Goal: Information Seeking & Learning: Check status

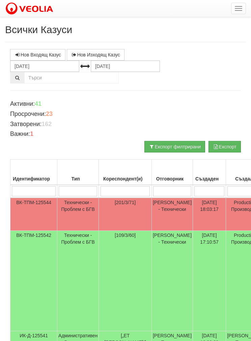
click at [48, 213] on td "ВК-ТПМ-125544" at bounding box center [33, 214] width 47 height 33
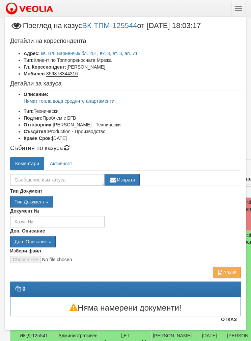
click at [233, 321] on button "Отказ" at bounding box center [229, 319] width 24 height 11
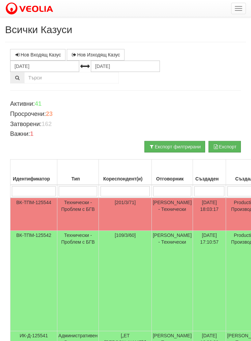
click at [43, 209] on td "ВК-ТПМ-125544" at bounding box center [33, 214] width 47 height 33
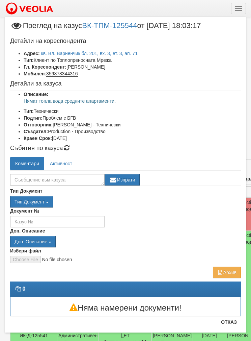
click at [232, 320] on button "Отказ" at bounding box center [229, 321] width 24 height 11
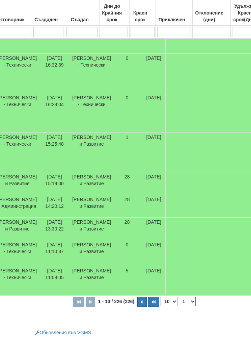
scroll to position [300, 167]
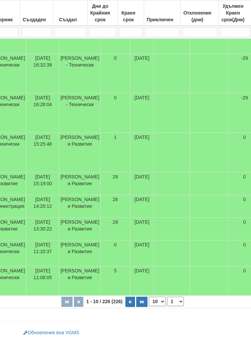
click at [149, 302] on select "10 20 30 40" at bounding box center [157, 300] width 17 height 9
select select "40"
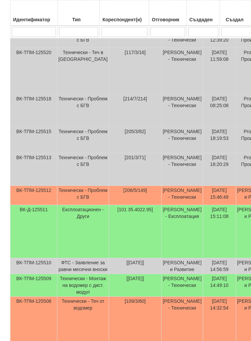
scroll to position [794, 0]
click at [60, 185] on td "Технически - Проблем с БГВ" at bounding box center [83, 169] width 52 height 33
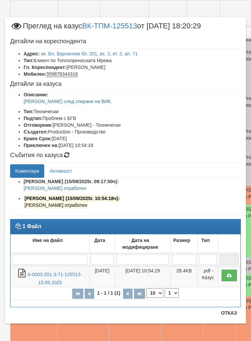
click at [229, 314] on button "Отказ" at bounding box center [229, 312] width 24 height 11
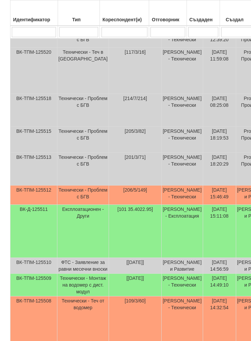
click at [48, 205] on td "ВК-ТПМ-125512" at bounding box center [33, 194] width 47 height 19
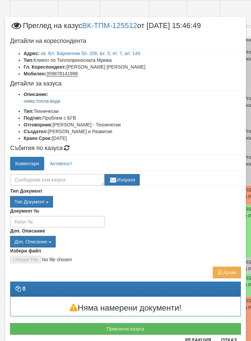
scroll to position [821, 0]
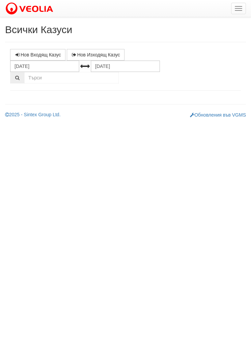
select select "1"
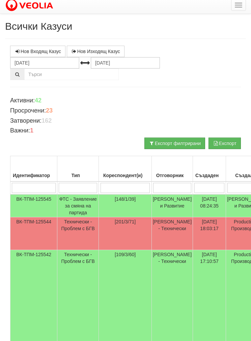
scroll to position [3, 0]
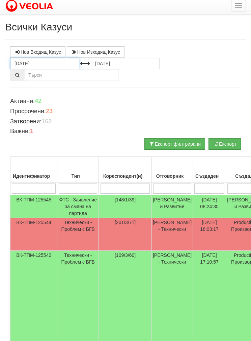
click at [34, 64] on input "[DATE]" at bounding box center [44, 63] width 69 height 11
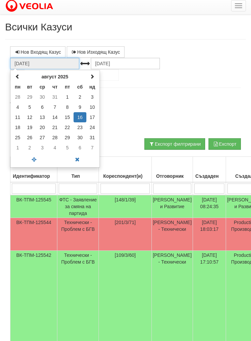
click at [19, 74] on span at bounding box center [17, 76] width 5 height 5
click at [16, 78] on span at bounding box center [17, 76] width 5 height 5
click at [20, 77] on span at bounding box center [17, 76] width 5 height 5
click at [56, 96] on td "1" at bounding box center [55, 97] width 12 height 10
type input "[DATE]"
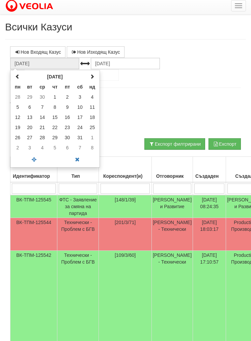
scroll to position [0, 0]
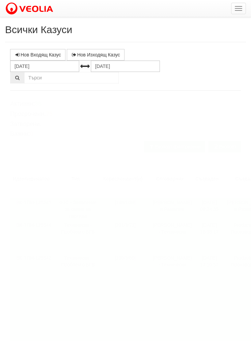
select select "1"
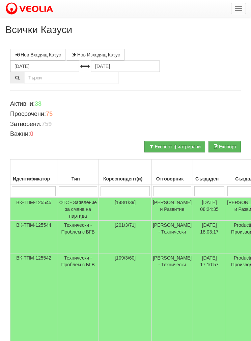
click at [124, 189] on input "search" at bounding box center [126, 191] width 50 height 10
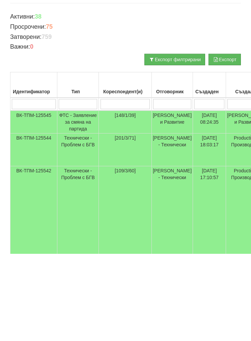
type input "Ф"
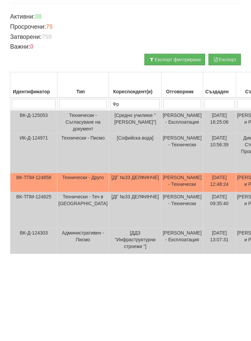
type input "Фре"
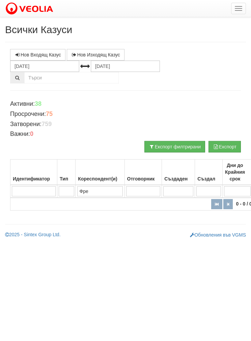
type input "Френ"
type input "Френск"
type input "Френски"
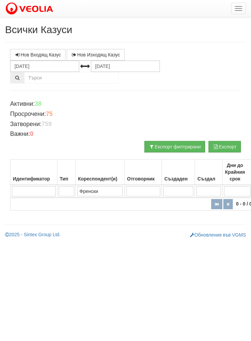
type input "Френски"
type input "Френски л"
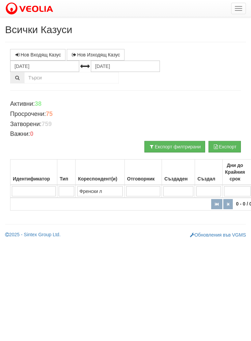
type input "Френски ли"
type input "Френски лиц"
type input "Френски лице"
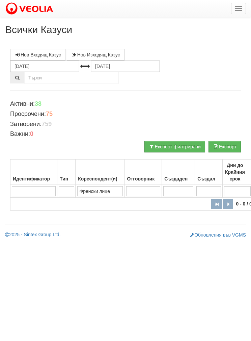
type input "Френски лице"
type input "Френски лицей"
type input "Френски лице"
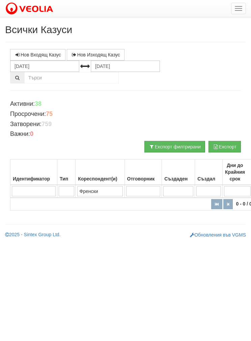
type input "Френск"
type input "Френски"
type input "Френс"
type input "Френск"
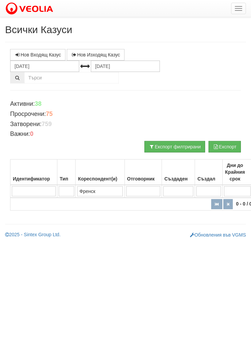
type input "Френск"
type input "Френско"
type input "Фре"
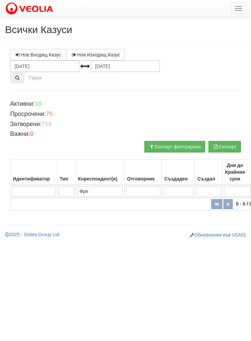
type input "Фр"
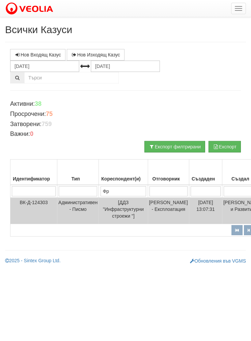
type input "Ф"
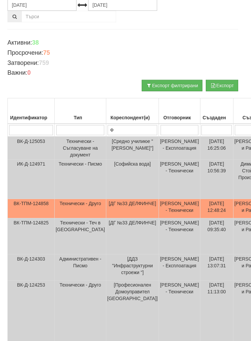
scroll to position [0, 3]
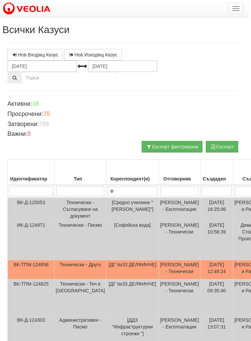
type input "Ф"
click at [164, 188] on input "search" at bounding box center [180, 191] width 38 height 10
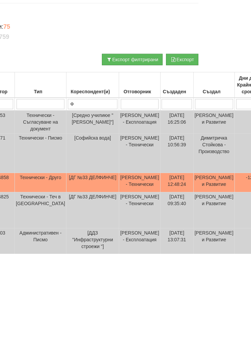
type input "Б"
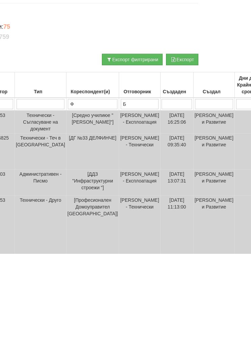
type input "Бо"
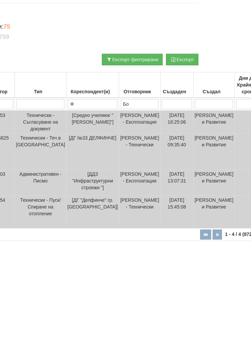
type input "Бой"
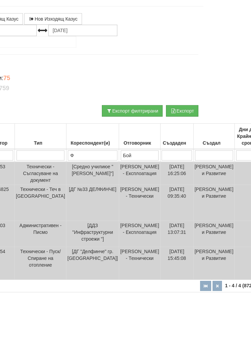
type input "Бой"
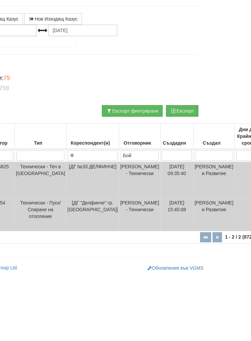
type input "Бой"
click at [68, 186] on input "Ф" at bounding box center [93, 191] width 50 height 10
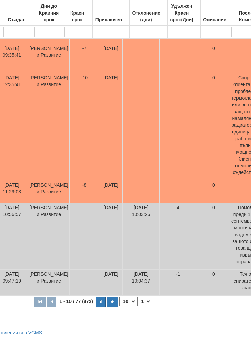
scroll to position [313, 209]
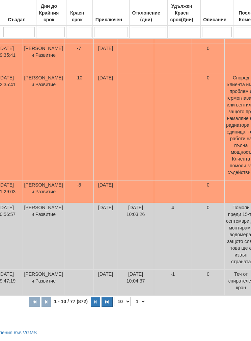
click at [114, 306] on select "10 20 30 40" at bounding box center [122, 300] width 17 height 9
select select "40"
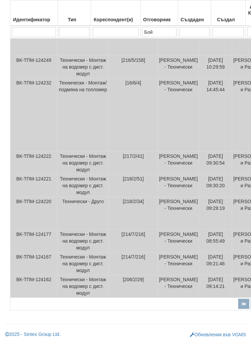
scroll to position [1419, 0]
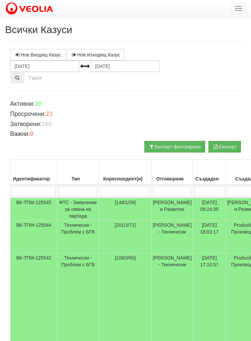
click at [110, 244] on td "[201/3/71]" at bounding box center [125, 236] width 53 height 33
